Goal: Find specific page/section: Find specific page/section

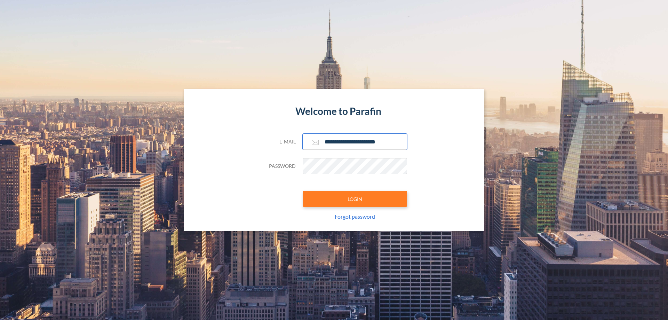
type input "**********"
click at [355, 199] on button "LOGIN" at bounding box center [355, 199] width 104 height 16
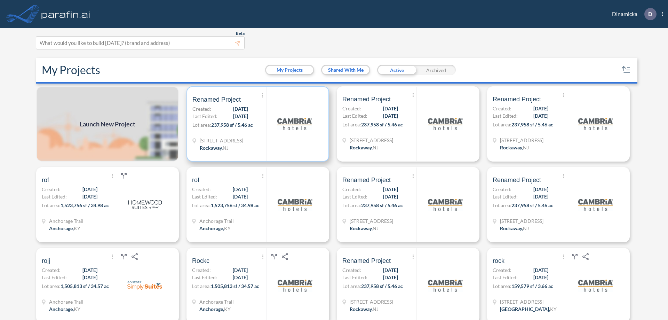
scroll to position [2, 0]
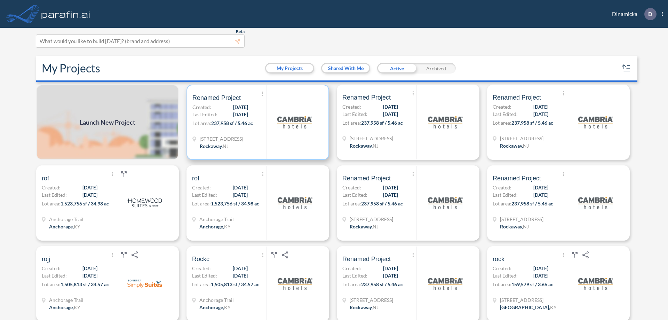
click at [256, 122] on p "Lot area: 237,958 sf / 5.46 ac" at bounding box center [229, 124] width 74 height 10
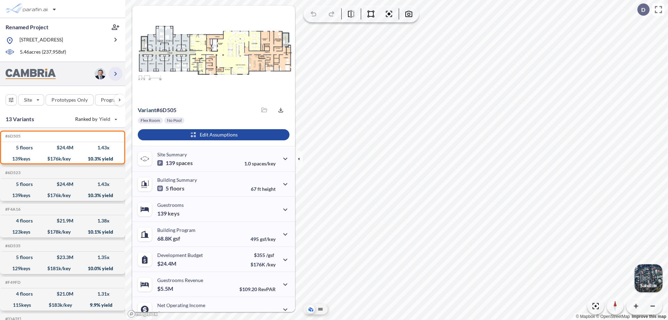
click at [115, 73] on icon "button" at bounding box center [115, 74] width 8 height 8
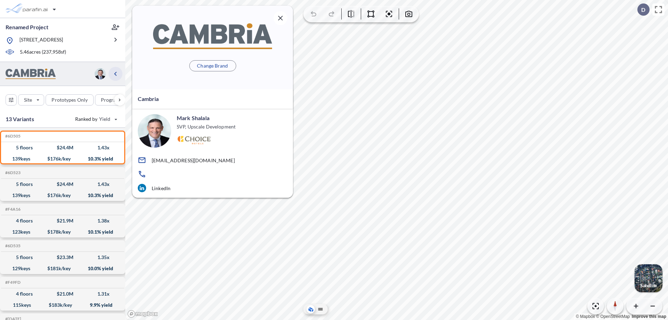
click at [115, 73] on icon "button" at bounding box center [115, 74] width 8 height 8
